Goal: Information Seeking & Learning: Learn about a topic

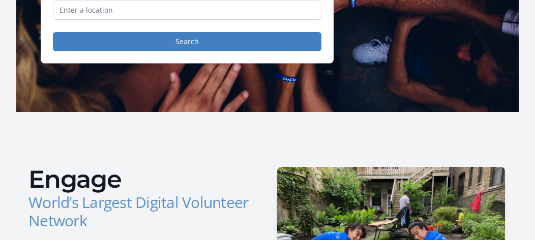
scroll to position [111, 0]
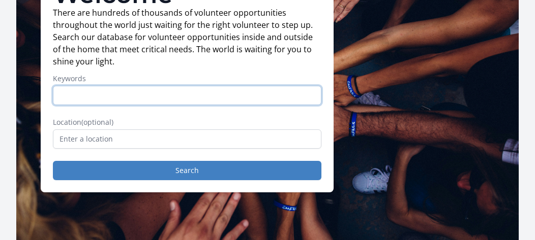
click at [122, 92] on input "Keywords" at bounding box center [187, 95] width 268 height 19
type input "aviation"
click at [53, 161] on button "Search" at bounding box center [187, 170] width 268 height 19
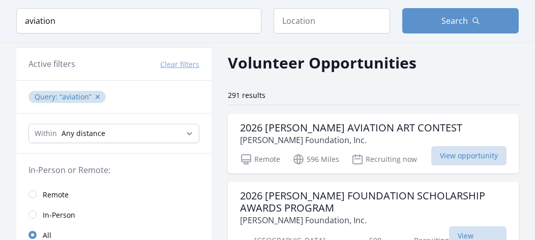
scroll to position [51, 0]
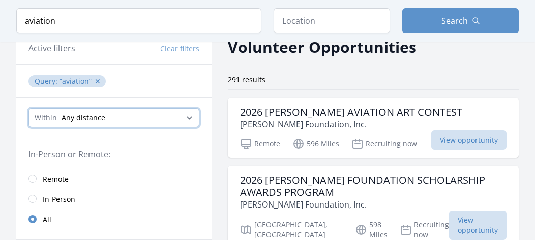
click at [171, 112] on select "Any distance , 5 Miles , 20 Miles , 50 Miles , 100 Miles" at bounding box center [113, 117] width 171 height 19
select select "32186"
click at [28, 108] on select "Any distance , 5 Miles , 20 Miles , 50 Miles , 100 Miles" at bounding box center [113, 117] width 171 height 19
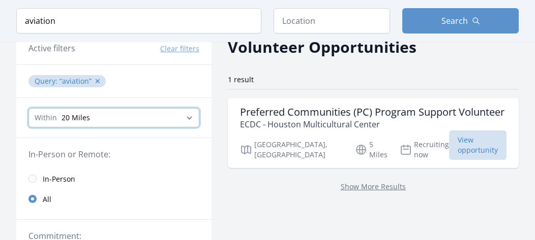
click at [185, 123] on select "Any distance , 5 Miles , 20 Miles , 50 Miles , 100 Miles" at bounding box center [113, 117] width 171 height 19
select select "80467"
click at [28, 108] on select "Any distance , 5 Miles , 20 Miles , 50 Miles , 100 Miles" at bounding box center [113, 117] width 171 height 19
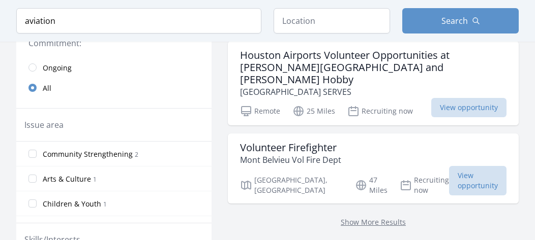
scroll to position [153, 0]
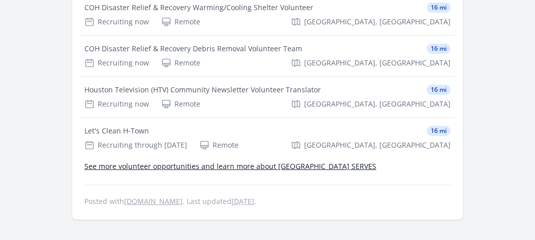
scroll to position [1525, 0]
